Goal: Navigation & Orientation: Find specific page/section

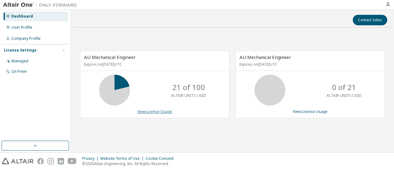
click at [146, 112] on link "View License Usage" at bounding box center [154, 111] width 35 height 5
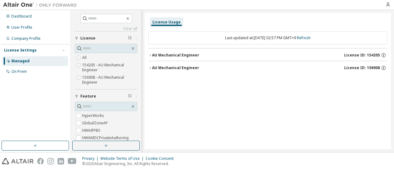
click at [151, 67] on icon "button" at bounding box center [150, 68] width 1 height 2
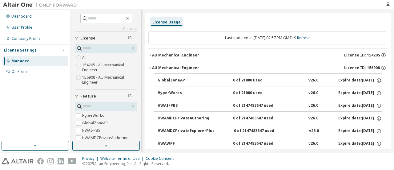
click at [151, 67] on icon "button" at bounding box center [150, 68] width 4 height 4
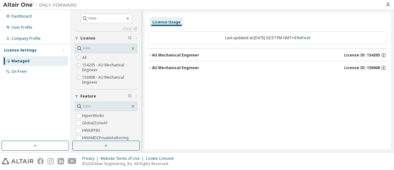
click at [151, 56] on icon "button" at bounding box center [150, 55] width 4 height 4
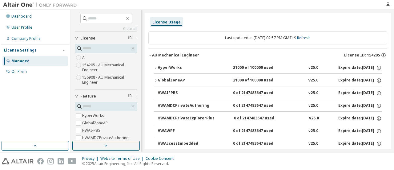
click at [151, 56] on icon "button" at bounding box center [150, 55] width 4 height 4
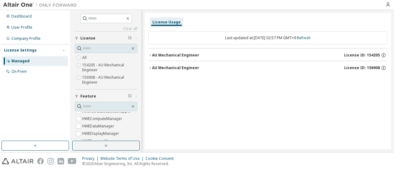
scroll to position [339, 0]
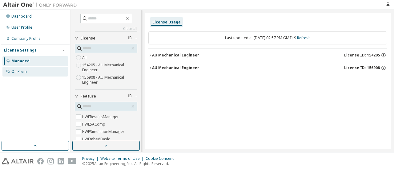
click at [34, 71] on div "On Prem" at bounding box center [35, 72] width 66 height 10
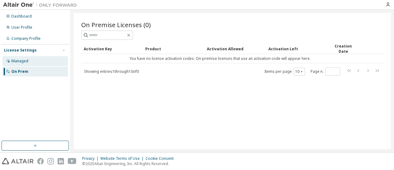
click at [11, 63] on div "Managed" at bounding box center [19, 61] width 17 height 5
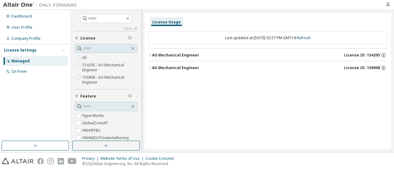
click at [89, 56] on div "All 154205 - AU Mechanical Engineer 156908 - AU Mechanical Engineer" at bounding box center [106, 70] width 63 height 32
click at [189, 54] on div "AU Mechanical Engineer" at bounding box center [175, 55] width 47 height 5
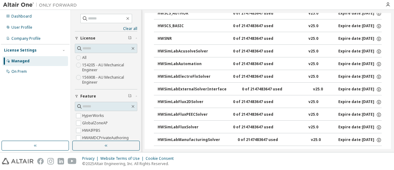
scroll to position [2565, 0]
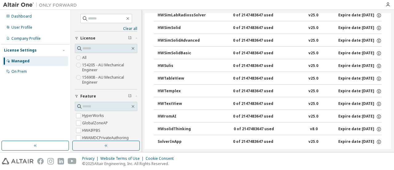
click at [152, 154] on div "AU Mechanical Engineer" at bounding box center [175, 156] width 47 height 5
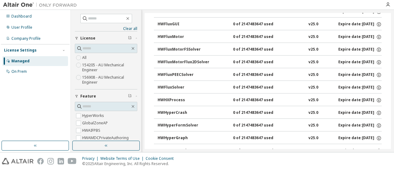
scroll to position [0, 0]
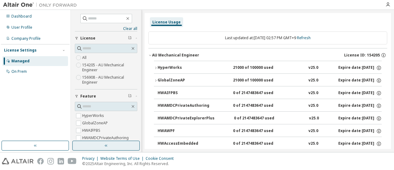
click at [111, 144] on button "button" at bounding box center [105, 145] width 67 height 10
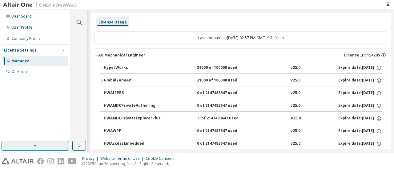
click at [56, 148] on button "button" at bounding box center [35, 145] width 67 height 10
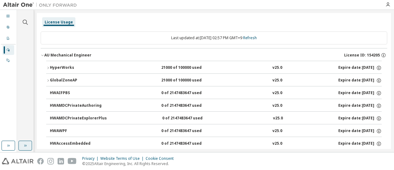
click at [26, 148] on icon "button" at bounding box center [25, 145] width 5 height 5
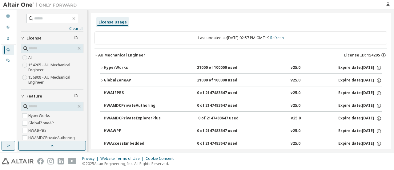
click at [12, 145] on button "button" at bounding box center [9, 145] width 14 height 10
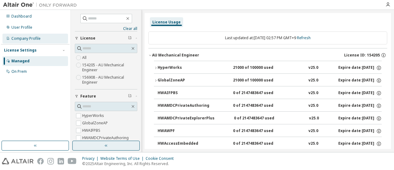
click at [38, 41] on div "Company Profile" at bounding box center [35, 39] width 66 height 10
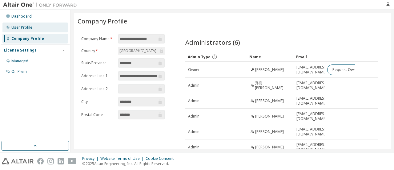
click at [26, 29] on div "User Profile" at bounding box center [21, 27] width 21 height 5
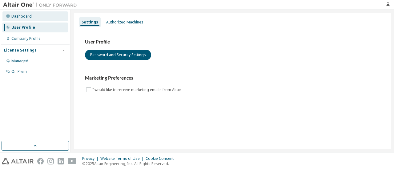
click at [11, 19] on div "Dashboard" at bounding box center [35, 16] width 66 height 10
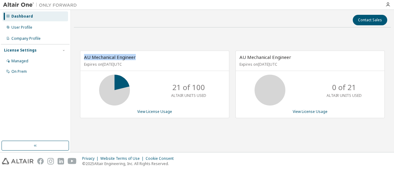
drag, startPoint x: 84, startPoint y: 56, endPoint x: 143, endPoint y: 51, distance: 58.7
click at [143, 51] on div "AU Mechanical Engineer Expires on November 1, 2025 UTC" at bounding box center [154, 61] width 149 height 20
click at [168, 69] on div "AU Mechanical Engineer Expires on November 1, 2025 UTC" at bounding box center [154, 61] width 149 height 20
click at [164, 111] on link "View License Usage" at bounding box center [154, 111] width 35 height 5
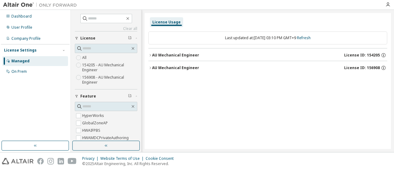
click at [150, 68] on icon "button" at bounding box center [150, 68] width 4 height 4
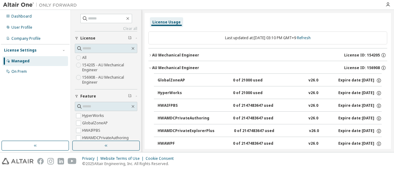
click at [150, 68] on icon "button" at bounding box center [150, 68] width 4 height 4
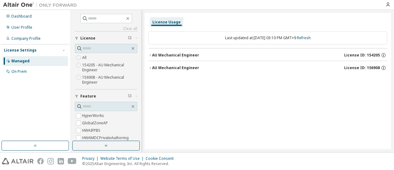
click at [150, 68] on icon "button" at bounding box center [150, 68] width 4 height 4
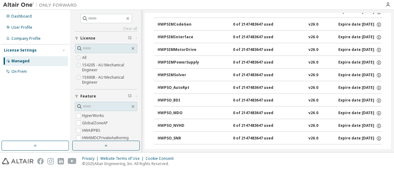
scroll to position [2279, 0]
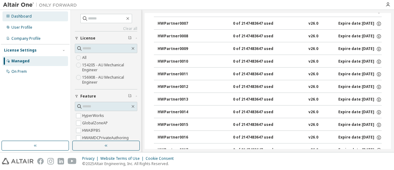
click at [22, 15] on div "Dashboard" at bounding box center [21, 16] width 20 height 5
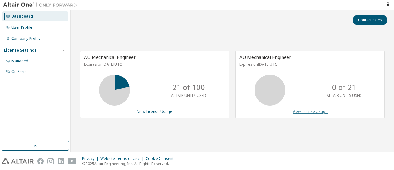
click at [318, 111] on link "View License Usage" at bounding box center [310, 111] width 35 height 5
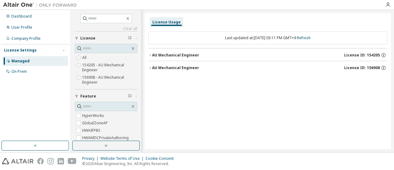
click at [169, 67] on div "AU Mechanical Engineer" at bounding box center [175, 67] width 47 height 5
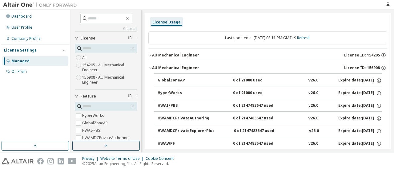
click at [169, 55] on div "AU Mechanical Engineer" at bounding box center [175, 55] width 47 height 5
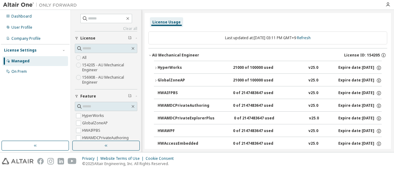
click at [169, 56] on div "AU Mechanical Engineer" at bounding box center [175, 55] width 47 height 5
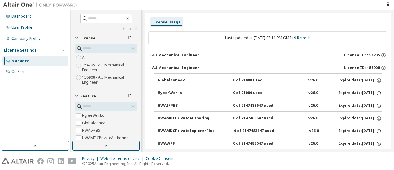
click at [169, 65] on div "AU Mechanical Engineer" at bounding box center [175, 67] width 47 height 5
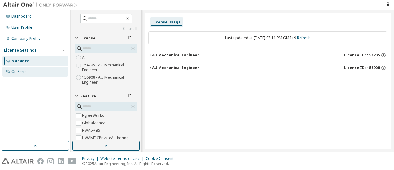
click at [31, 71] on div "On Prem" at bounding box center [35, 72] width 66 height 10
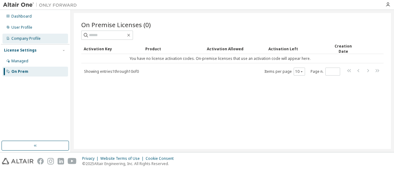
click at [17, 39] on div "Company Profile" at bounding box center [25, 38] width 29 height 5
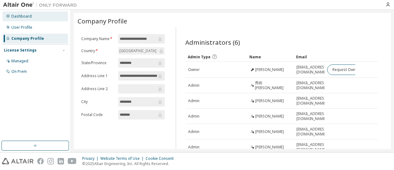
click at [22, 15] on div "Dashboard" at bounding box center [21, 16] width 20 height 5
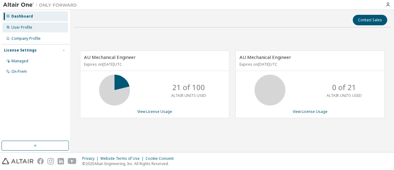
click at [39, 30] on div "User Profile" at bounding box center [35, 27] width 66 height 10
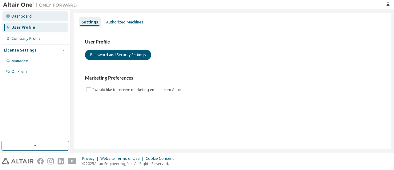
click at [39, 17] on div "Dashboard" at bounding box center [35, 16] width 66 height 10
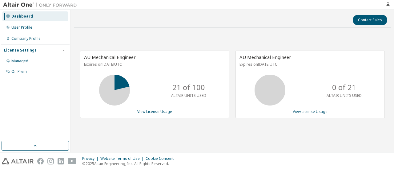
drag, startPoint x: 100, startPoint y: 64, endPoint x: 144, endPoint y: 63, distance: 44.0
click at [144, 63] on p "Expires on November 1, 2025 UTC" at bounding box center [154, 64] width 140 height 5
click at [143, 63] on p "Expires on November 1, 2025 UTC" at bounding box center [154, 64] width 140 height 5
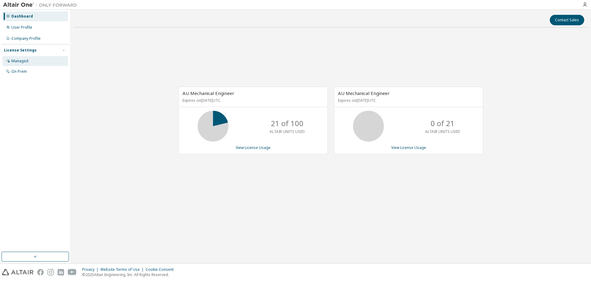
click at [22, 59] on div "Managed" at bounding box center [19, 61] width 17 height 5
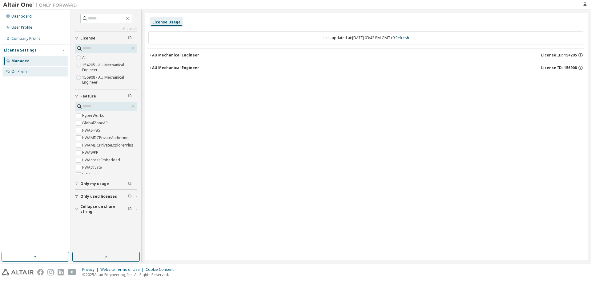
click at [21, 75] on div "On Prem" at bounding box center [35, 72] width 66 height 10
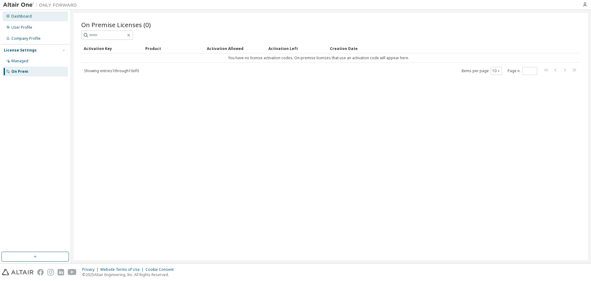
click at [26, 17] on div "Dashboard" at bounding box center [21, 16] width 20 height 5
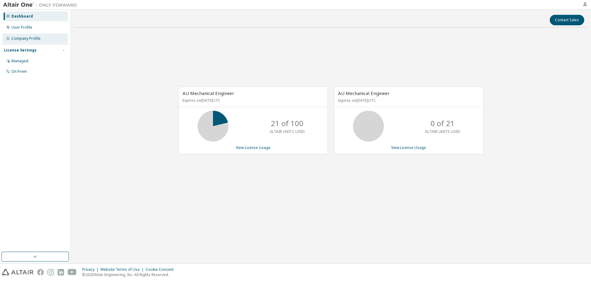
click at [28, 36] on div "Company Profile" at bounding box center [25, 38] width 29 height 5
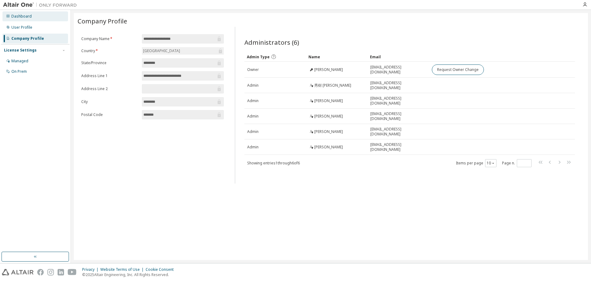
click at [15, 18] on div "Dashboard" at bounding box center [21, 16] width 20 height 5
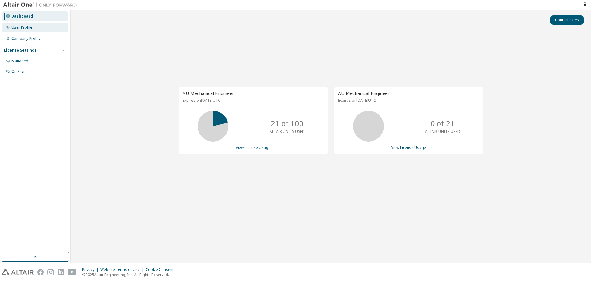
click at [16, 30] on div "User Profile" at bounding box center [21, 27] width 21 height 5
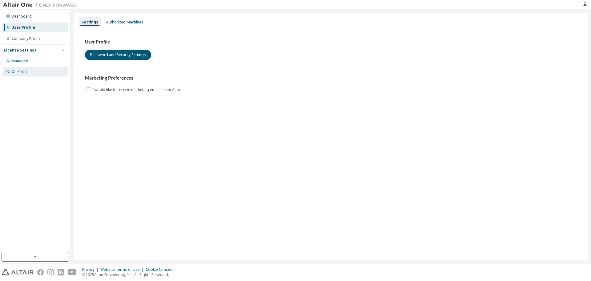
click at [23, 72] on div "On Prem" at bounding box center [18, 71] width 15 height 5
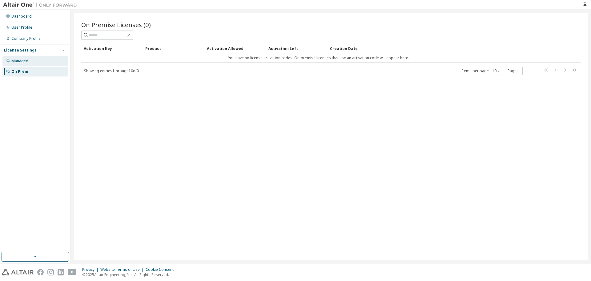
click at [26, 62] on div "Managed" at bounding box center [19, 61] width 17 height 5
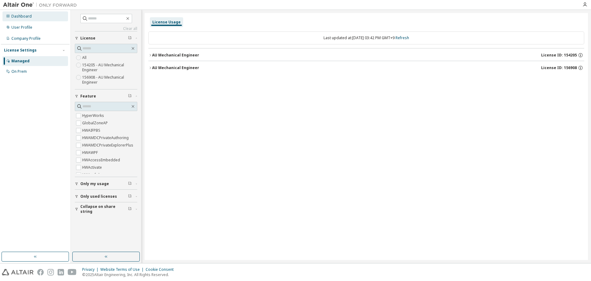
click at [23, 16] on div "Dashboard" at bounding box center [21, 16] width 20 height 5
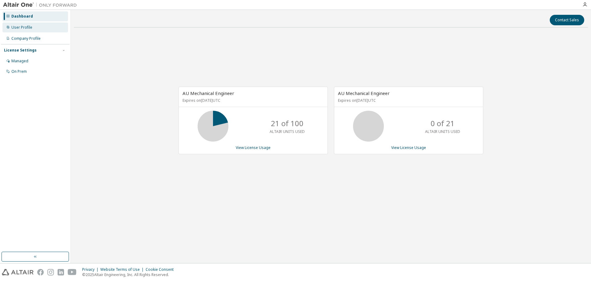
click at [23, 24] on div "User Profile" at bounding box center [35, 27] width 66 height 10
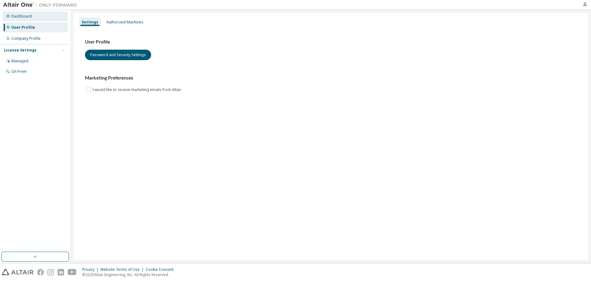
click at [22, 19] on div "Dashboard" at bounding box center [35, 16] width 66 height 10
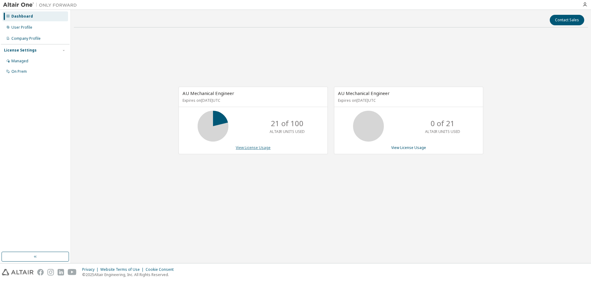
click at [261, 150] on link "View License Usage" at bounding box center [253, 147] width 35 height 5
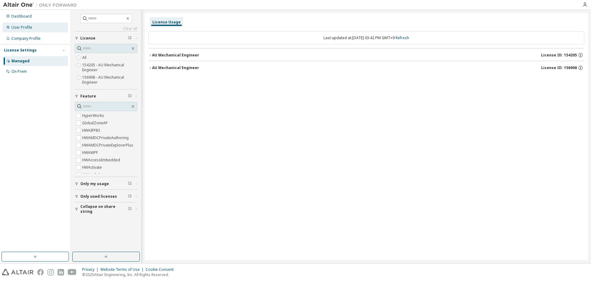
click at [28, 27] on div "User Profile" at bounding box center [21, 27] width 21 height 5
